Goal: Task Accomplishment & Management: Use online tool/utility

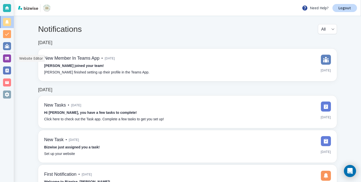
click at [5, 56] on div at bounding box center [7, 58] width 8 height 8
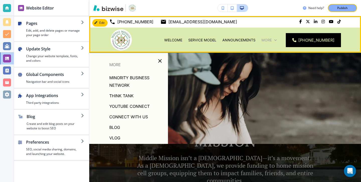
click at [271, 42] on p "More" at bounding box center [266, 40] width 10 height 5
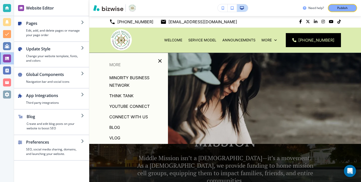
click at [117, 125] on p "Blog" at bounding box center [114, 127] width 11 height 8
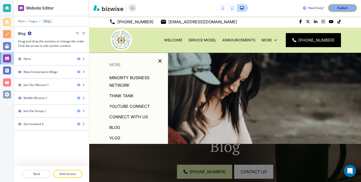
click at [118, 137] on p "VLOG" at bounding box center [114, 138] width 11 height 8
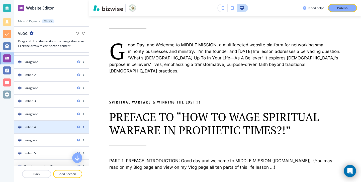
scroll to position [316, 0]
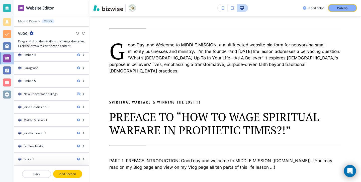
click at [70, 172] on p "Add Section" at bounding box center [68, 173] width 28 height 5
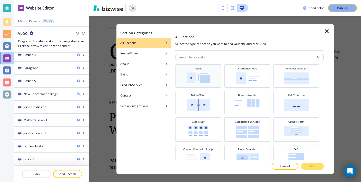
click at [213, 81] on div "About" at bounding box center [197, 76] width 41 height 18
click at [314, 165] on p "Add" at bounding box center [312, 166] width 6 height 5
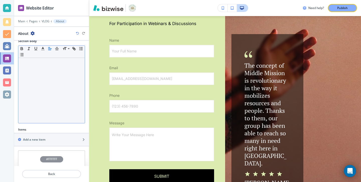
scroll to position [90, 0]
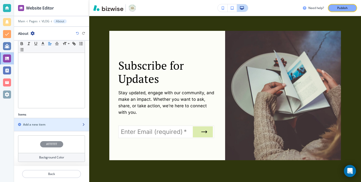
click at [61, 129] on div "button" at bounding box center [51, 129] width 75 height 4
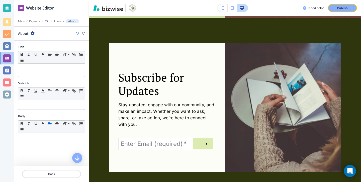
scroll to position [5041, 0]
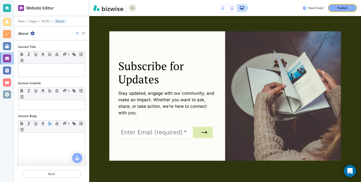
scroll to position [5053, 0]
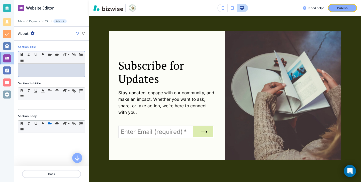
click at [59, 67] on p at bounding box center [51, 68] width 61 height 5
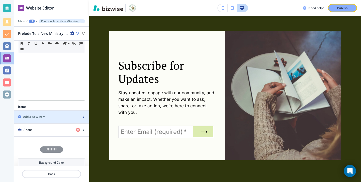
scroll to position [100, 0]
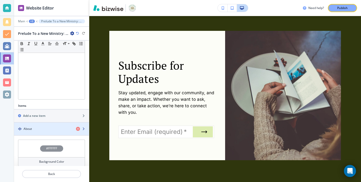
click at [57, 126] on div "button" at bounding box center [51, 124] width 75 height 4
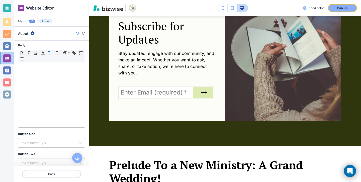
scroll to position [47, 0]
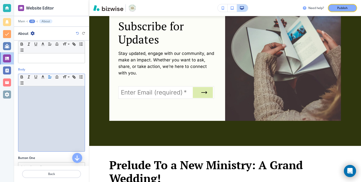
click at [66, 94] on div at bounding box center [51, 118] width 66 height 65
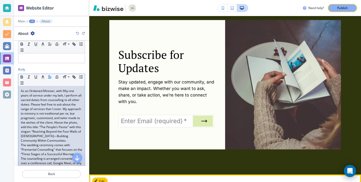
scroll to position [5064, 0]
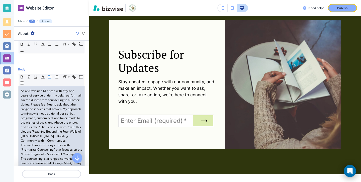
click at [60, 139] on p "As an Ordained Minister, with fifty-one years of service under my belt, I perfo…" at bounding box center [51, 116] width 61 height 54
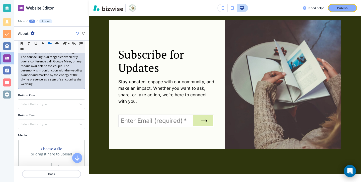
scroll to position [186, 0]
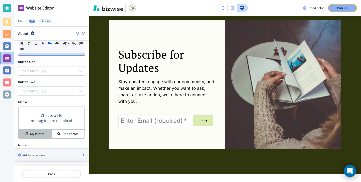
click at [46, 135] on div "My Photos" at bounding box center [35, 133] width 33 height 5
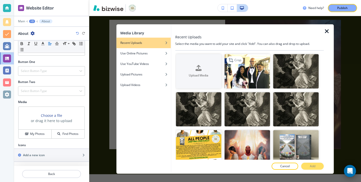
click at [238, 68] on img "button" at bounding box center [247, 71] width 46 height 34
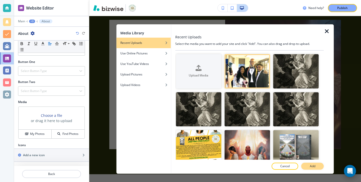
click at [319, 165] on button "Add" at bounding box center [312, 165] width 23 height 7
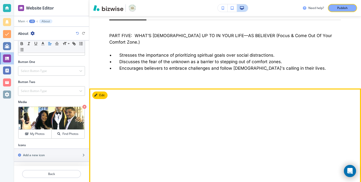
scroll to position [4208, 0]
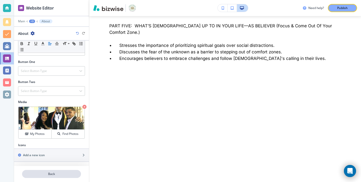
click at [66, 176] on button "Back" at bounding box center [51, 174] width 59 height 8
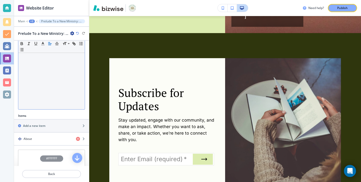
scroll to position [104, 0]
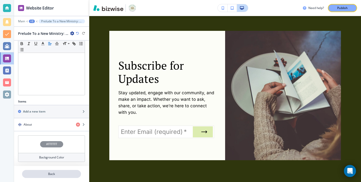
click at [65, 175] on p "Back" at bounding box center [52, 173] width 58 height 5
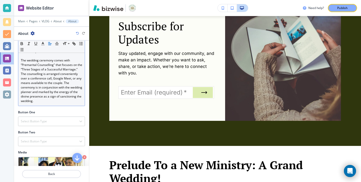
scroll to position [186, 0]
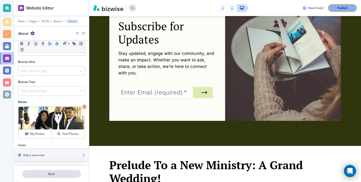
click at [58, 175] on p "Back" at bounding box center [52, 173] width 58 height 5
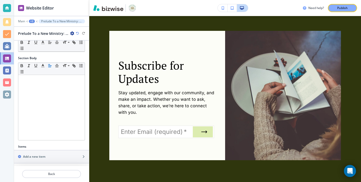
scroll to position [104, 0]
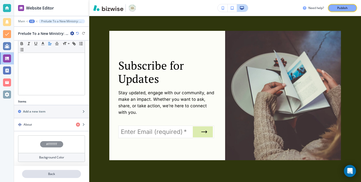
click at [54, 173] on p "Back" at bounding box center [52, 173] width 58 height 5
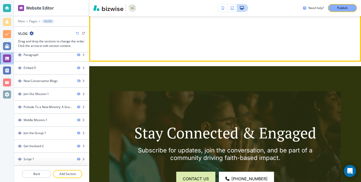
scroll to position [4443, 0]
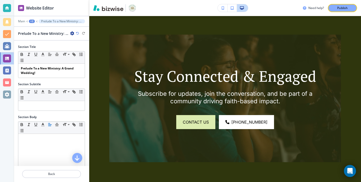
scroll to position [4493, 0]
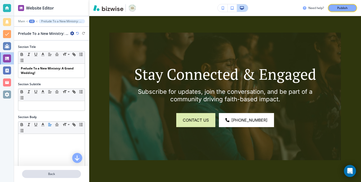
click at [63, 176] on p "Back" at bounding box center [52, 173] width 58 height 5
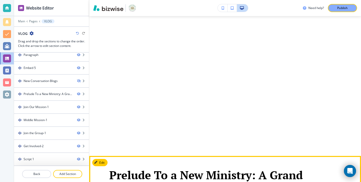
scroll to position [4355, 0]
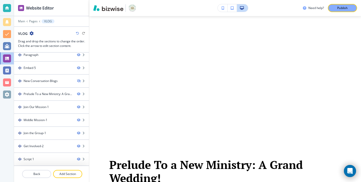
drag, startPoint x: 49, startPoint y: 106, endPoint x: 161, endPoint y: 7, distance: 149.9
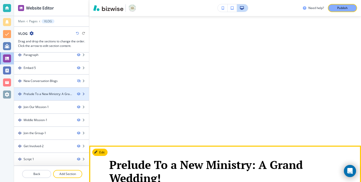
click at [42, 96] on div at bounding box center [51, 98] width 75 height 4
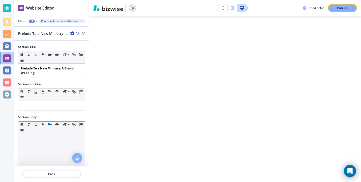
scroll to position [104, 0]
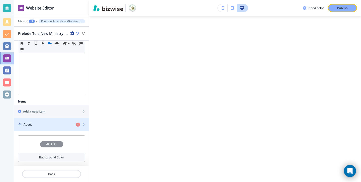
click at [59, 129] on div "button" at bounding box center [51, 129] width 75 height 4
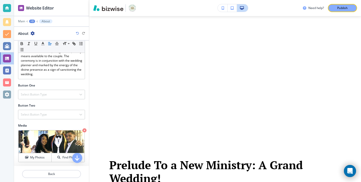
scroll to position [171, 0]
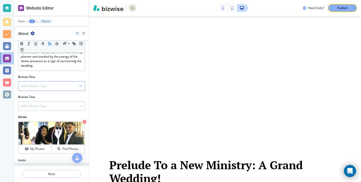
click at [68, 86] on div "Select Button Type" at bounding box center [51, 85] width 66 height 9
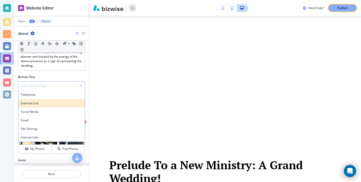
click at [68, 100] on div "External Link" at bounding box center [51, 103] width 66 height 9
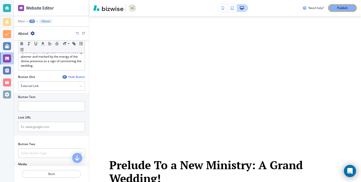
click at [64, 111] on div at bounding box center [51, 113] width 67 height 4
click at [65, 108] on input "text" at bounding box center [51, 106] width 67 height 10
click at [41, 105] on input "View us On Tik Tok" at bounding box center [51, 106] width 67 height 10
click at [43, 106] on input "View us On Tik Tok" at bounding box center [51, 106] width 67 height 10
click at [43, 105] on input "View us On Tik Tok" at bounding box center [51, 106] width 67 height 10
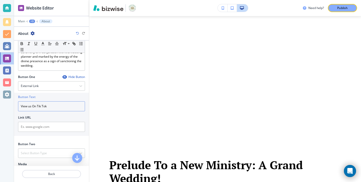
click at [43, 106] on input "View us On Tik Tok" at bounding box center [51, 106] width 67 height 10
click at [42, 106] on input "View us On Tik Tok" at bounding box center [51, 106] width 67 height 10
type input "View us On TikTok"
click at [67, 132] on div "Button Text View us On TikTok Link URL" at bounding box center [51, 114] width 75 height 43
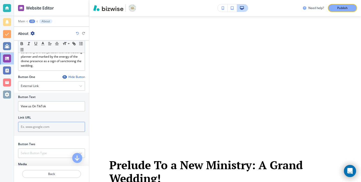
click at [67, 131] on input "text" at bounding box center [51, 127] width 67 height 10
paste input "[URL][DOMAIN_NAME]"
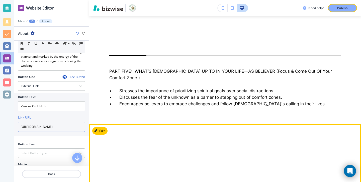
scroll to position [4178, 0]
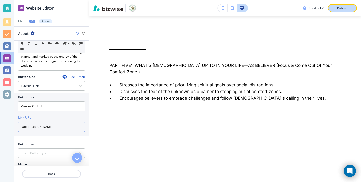
type input "[URL][DOMAIN_NAME]"
click at [342, 11] on button "Publish" at bounding box center [341, 8] width 29 height 8
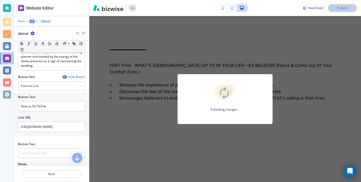
scroll to position [0, 0]
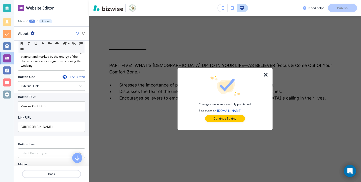
click at [246, 119] on div "Continue Editing" at bounding box center [224, 118] width 79 height 7
click at [240, 119] on button "Continue Editing" at bounding box center [225, 118] width 40 height 7
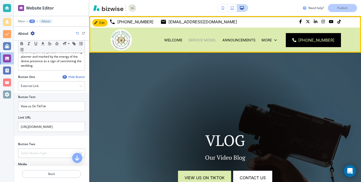
click at [213, 39] on p "Service Model" at bounding box center [202, 40] width 28 height 5
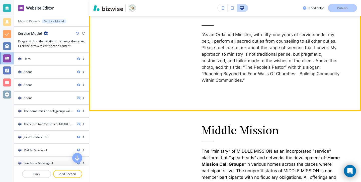
scroll to position [230, 0]
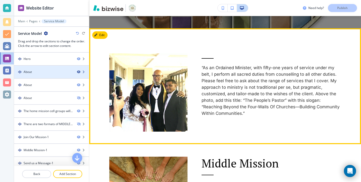
click at [79, 72] on icon "button" at bounding box center [78, 71] width 3 height 3
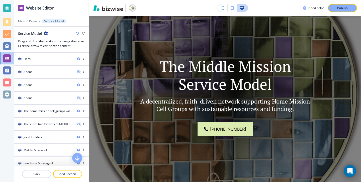
scroll to position [0, 0]
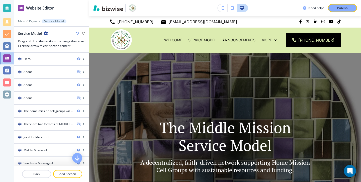
click at [352, 5] on button "Publish" at bounding box center [341, 8] width 29 height 8
click at [292, 86] on div at bounding box center [224, 155] width 205 height 205
